Goal: Navigation & Orientation: Understand site structure

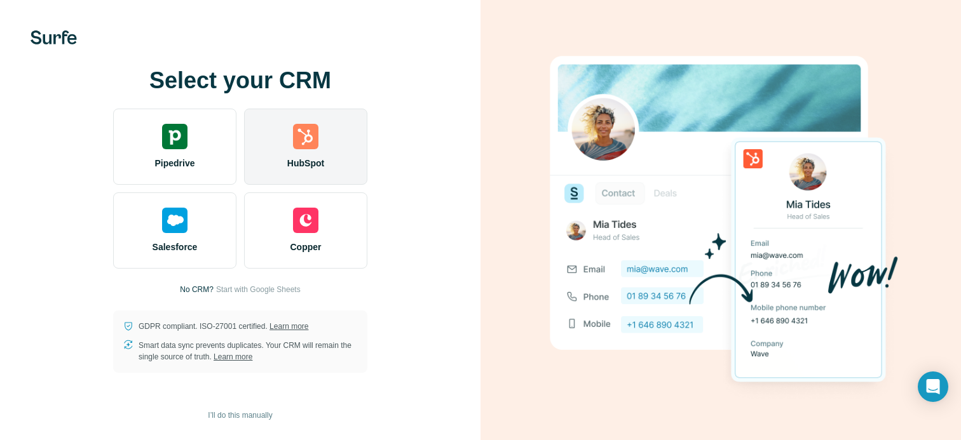
click at [325, 125] on div "HubSpot" at bounding box center [305, 147] width 123 height 76
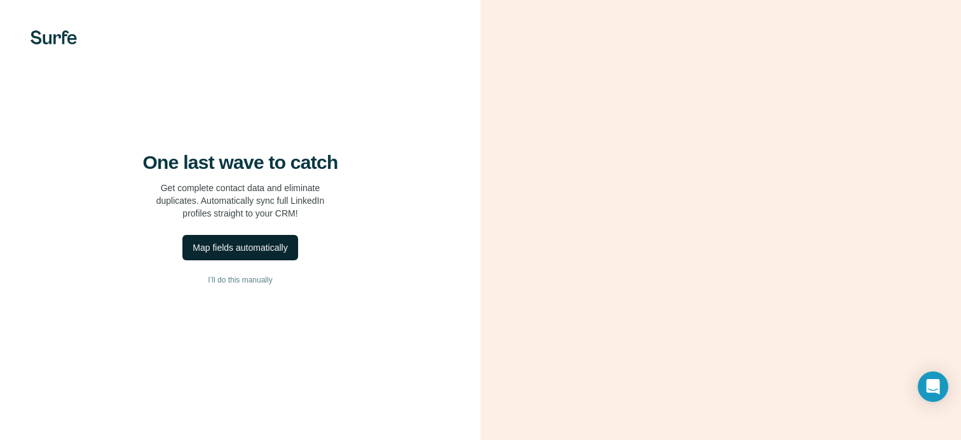
click at [281, 254] on div "Map fields automatically" at bounding box center [240, 247] width 95 height 13
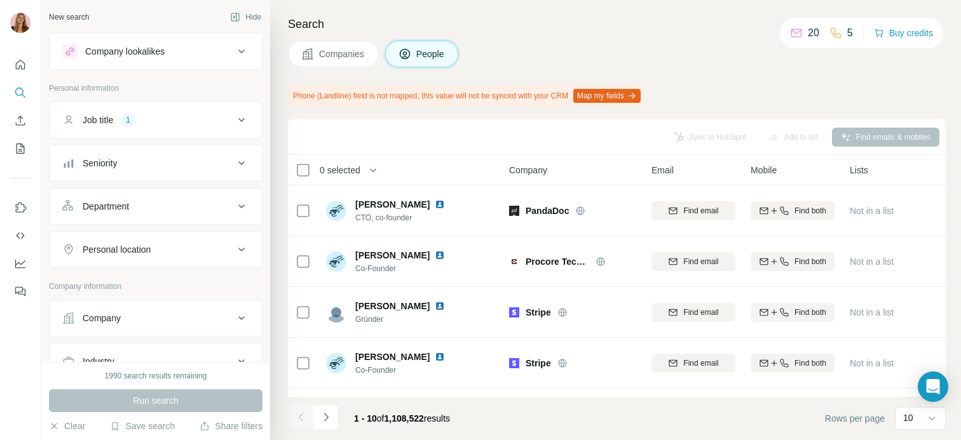
click at [331, 55] on span "Companies" at bounding box center [342, 54] width 46 height 13
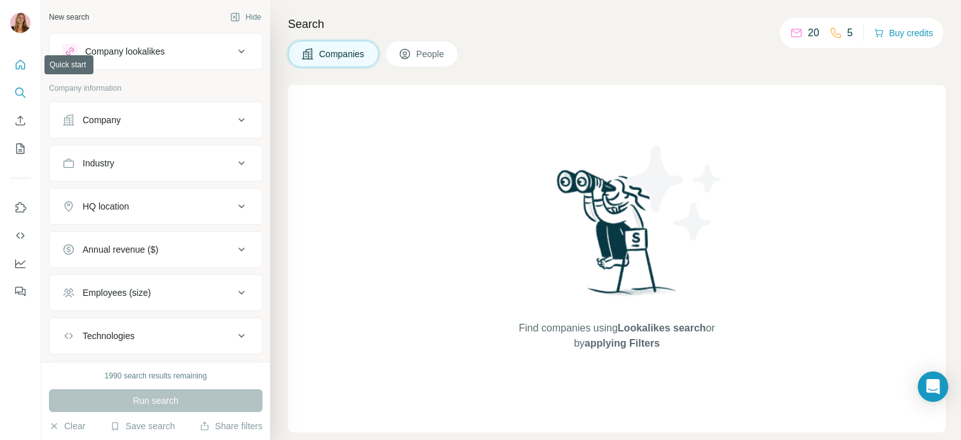
click at [25, 64] on icon "Quick start" at bounding box center [20, 64] width 13 height 13
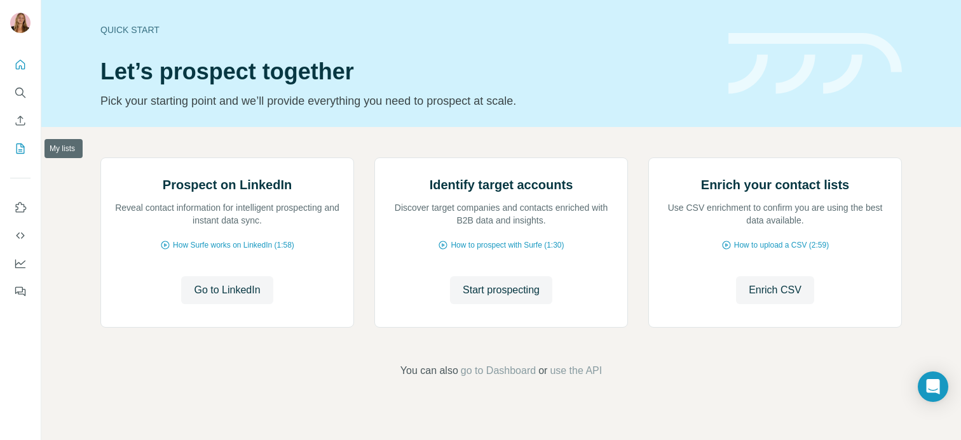
click at [15, 152] on icon "My lists" at bounding box center [20, 148] width 13 height 13
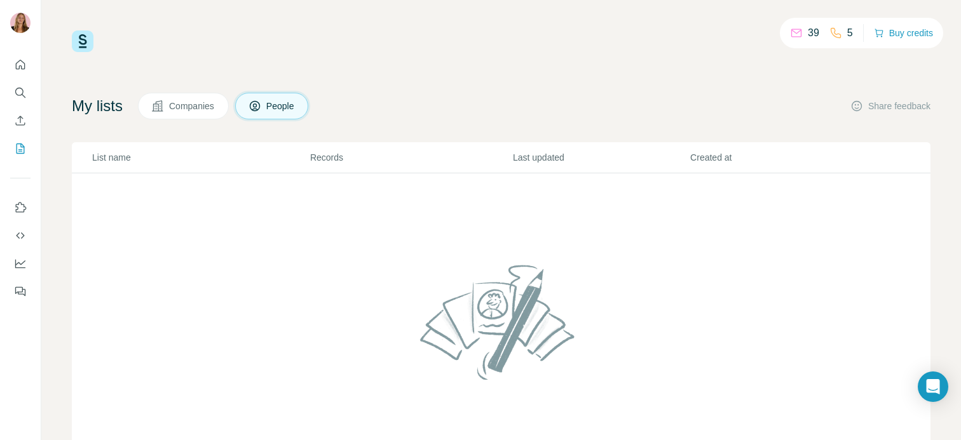
click at [201, 104] on span "Companies" at bounding box center [192, 106] width 46 height 13
click at [281, 109] on span "People" at bounding box center [280, 106] width 29 height 13
click at [18, 61] on icon "Quick start" at bounding box center [21, 65] width 10 height 10
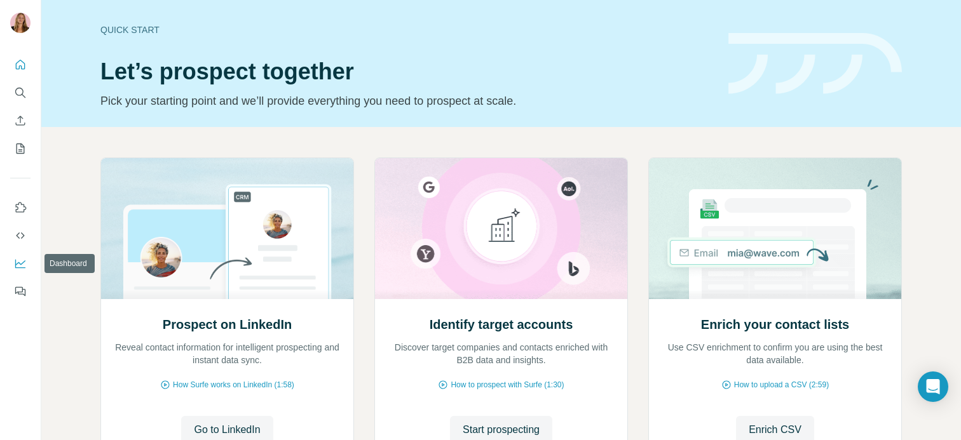
click at [22, 267] on icon "Dashboard" at bounding box center [20, 263] width 13 height 13
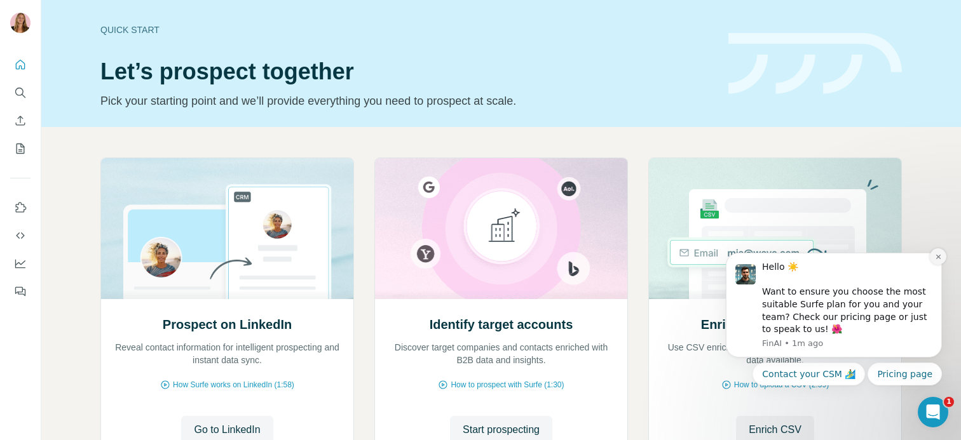
click at [938, 257] on icon "Dismiss notification" at bounding box center [938, 257] width 7 height 7
